Goal: Check status: Check status

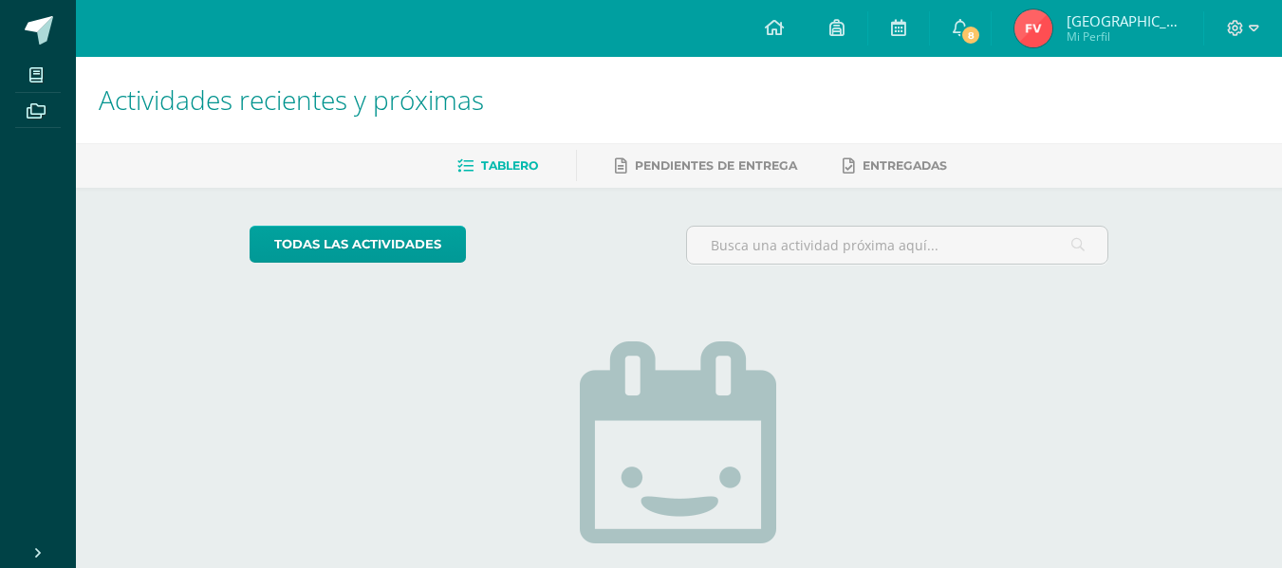
click at [1052, 34] on img at bounding box center [1033, 28] width 38 height 38
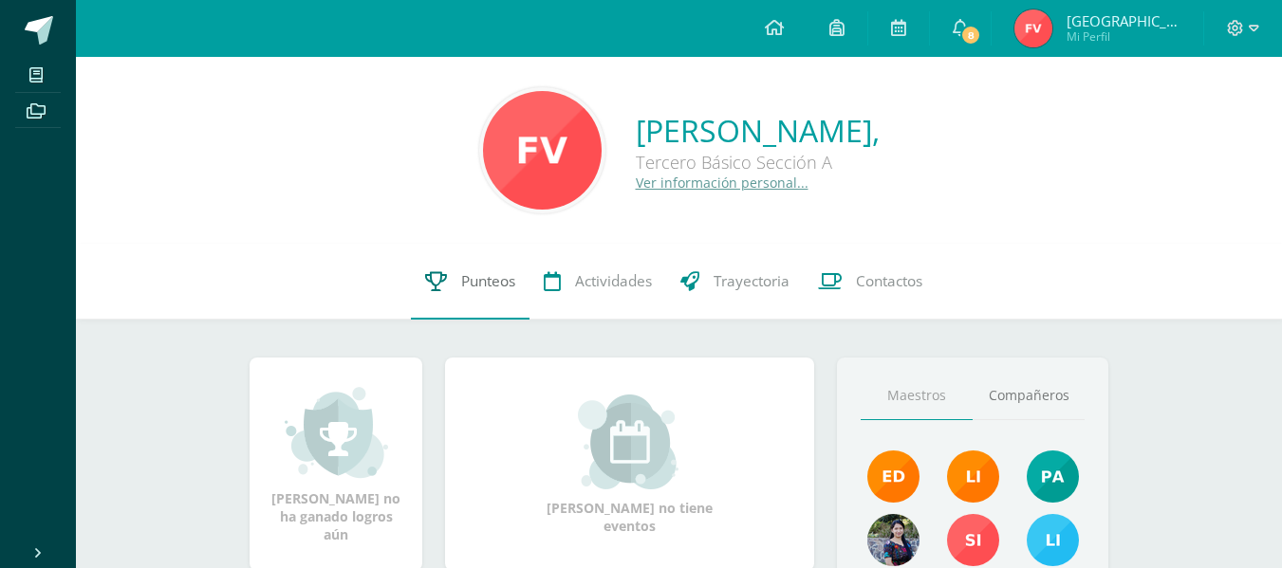
click at [475, 284] on span "Punteos" at bounding box center [488, 281] width 54 height 20
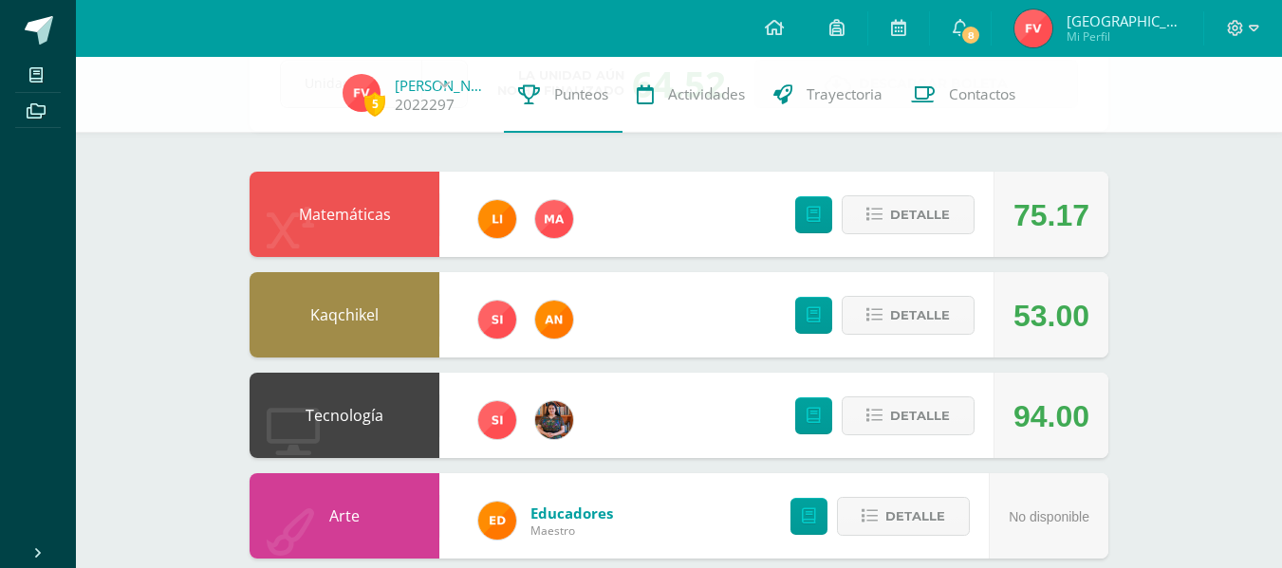
scroll to position [128, 0]
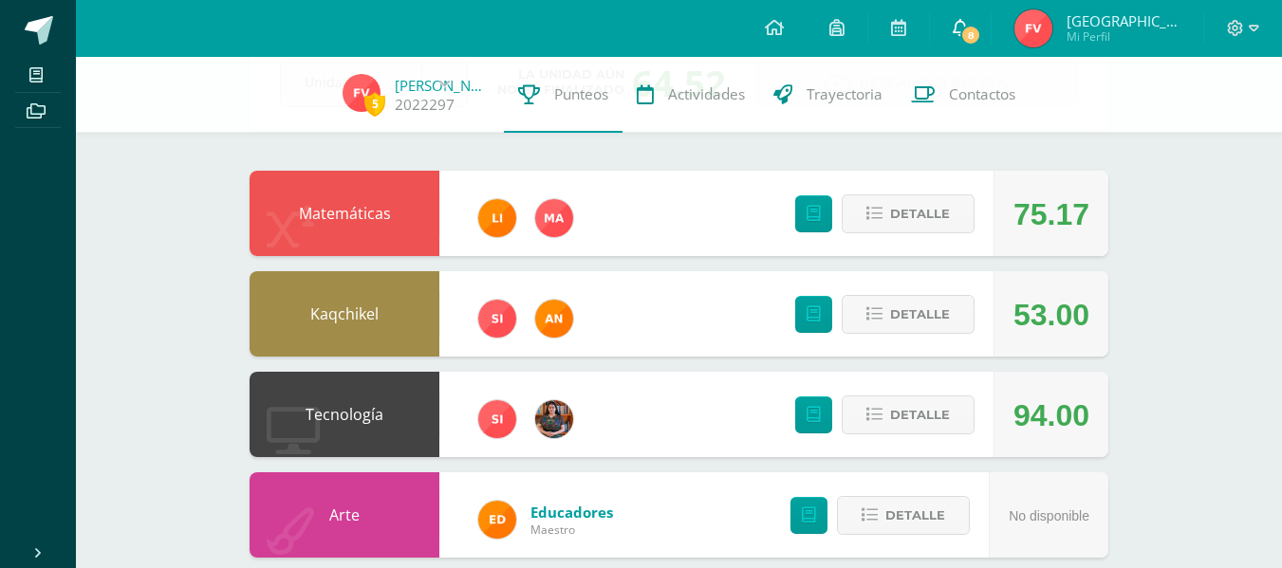
click at [981, 39] on span "8" at bounding box center [970, 35] width 21 height 21
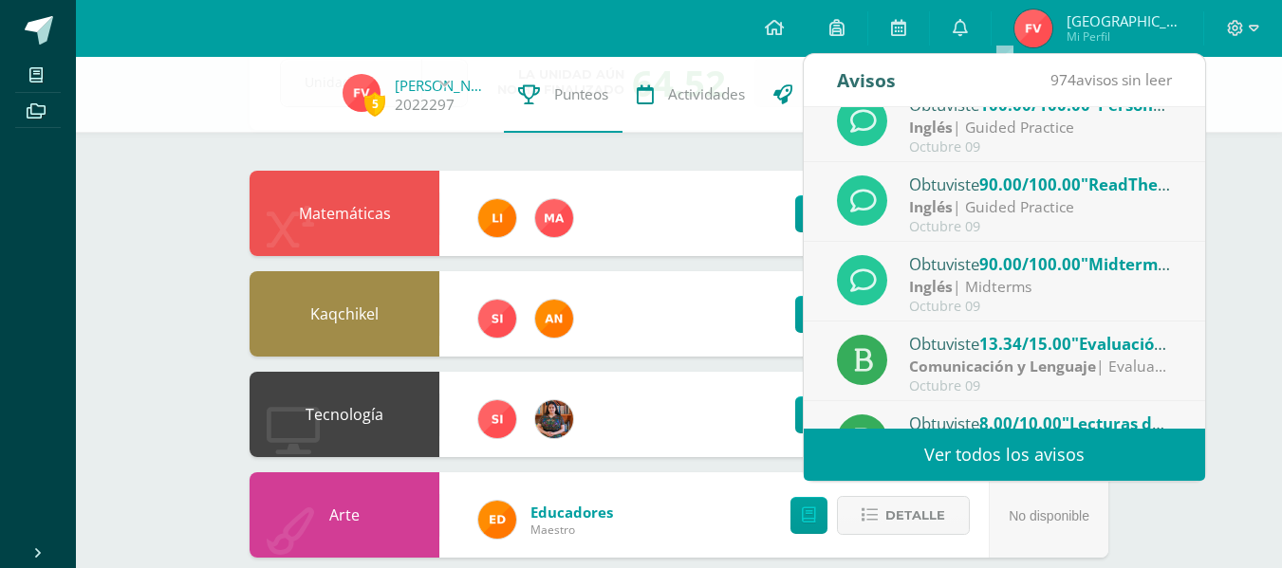
scroll to position [265, 0]
click at [1216, 252] on div "5 Floridalma Velásquez 2022297 Punteos Actividades Trayectoria Contactos Pendie…" at bounding box center [679, 564] width 1206 height 1270
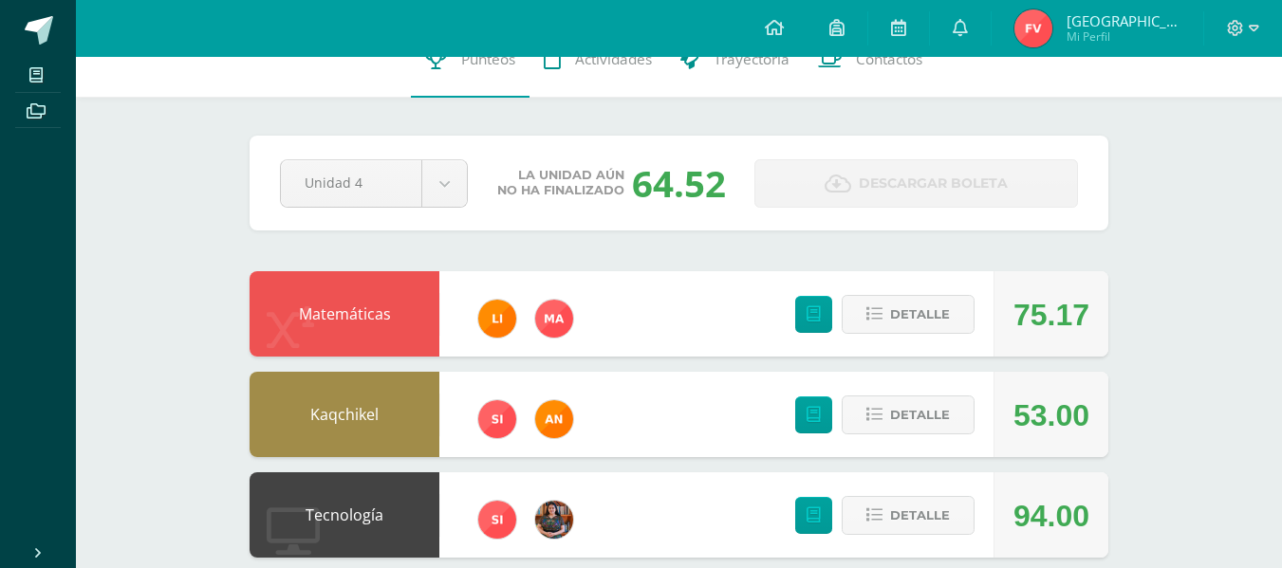
scroll to position [0, 0]
